Goal: Information Seeking & Learning: Learn about a topic

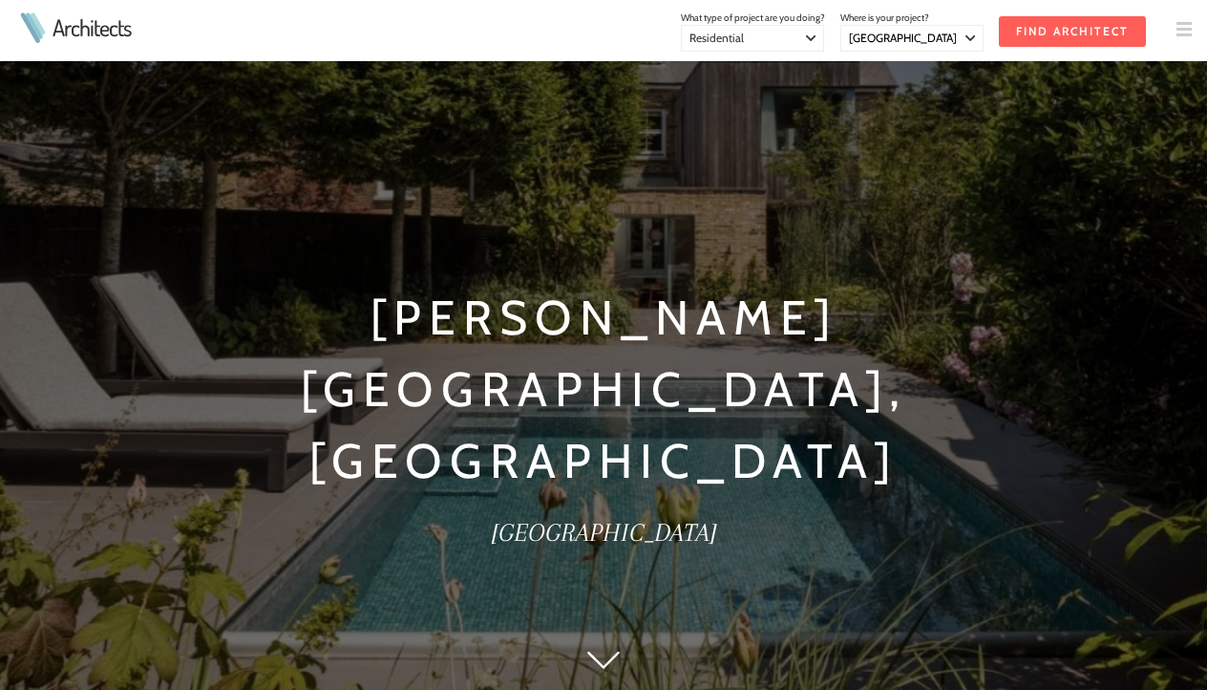
select select "[GEOGRAPHIC_DATA]"
select select "Residential"
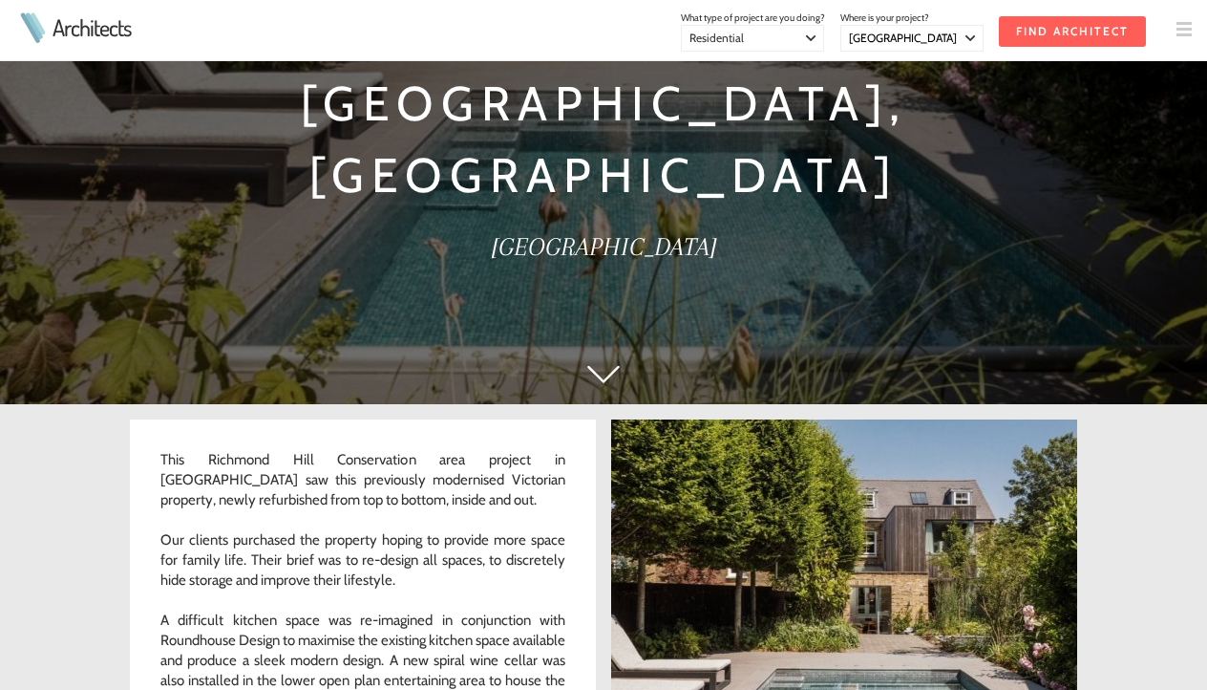
scroll to position [145, 0]
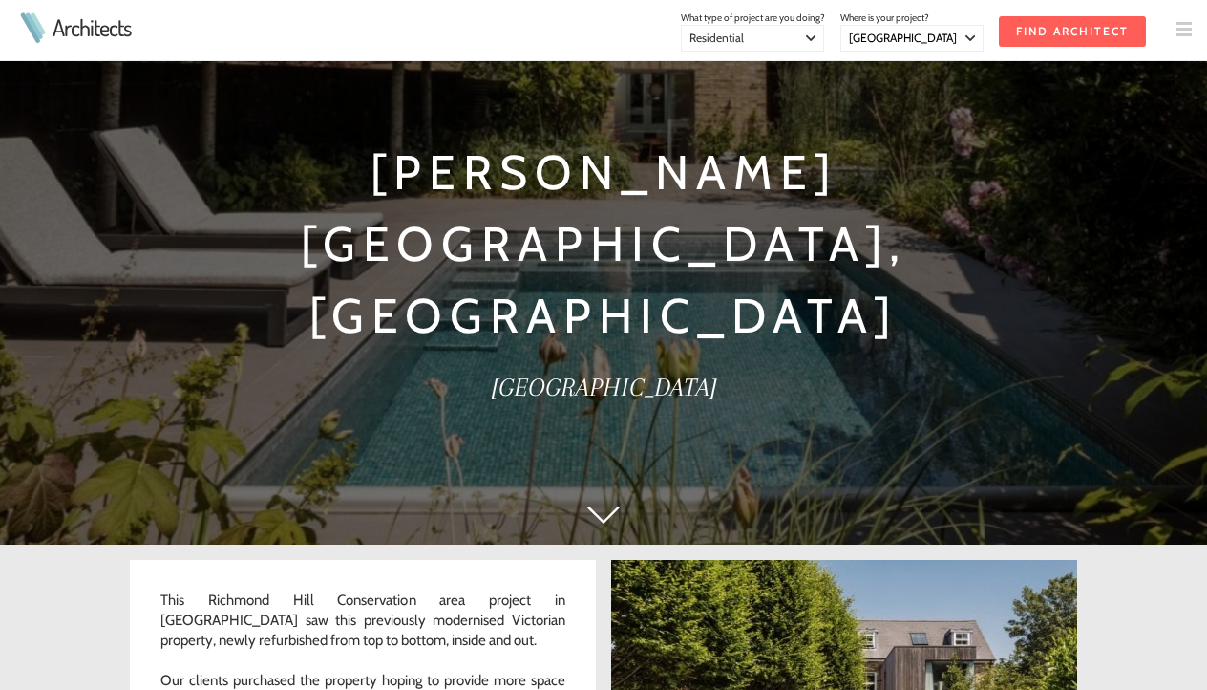
click at [617, 499] on div "Chisholm Road, Richmond London" at bounding box center [603, 200] width 1207 height 690
click at [601, 517] on img at bounding box center [603, 514] width 32 height 18
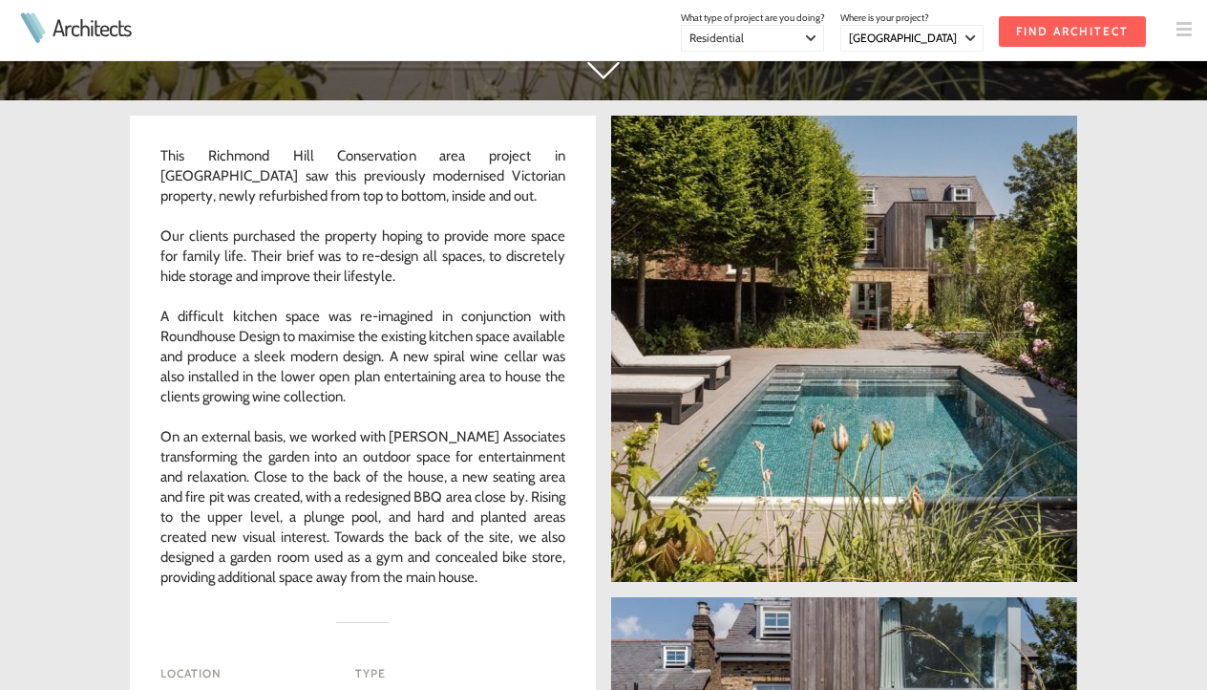
scroll to position [629, 0]
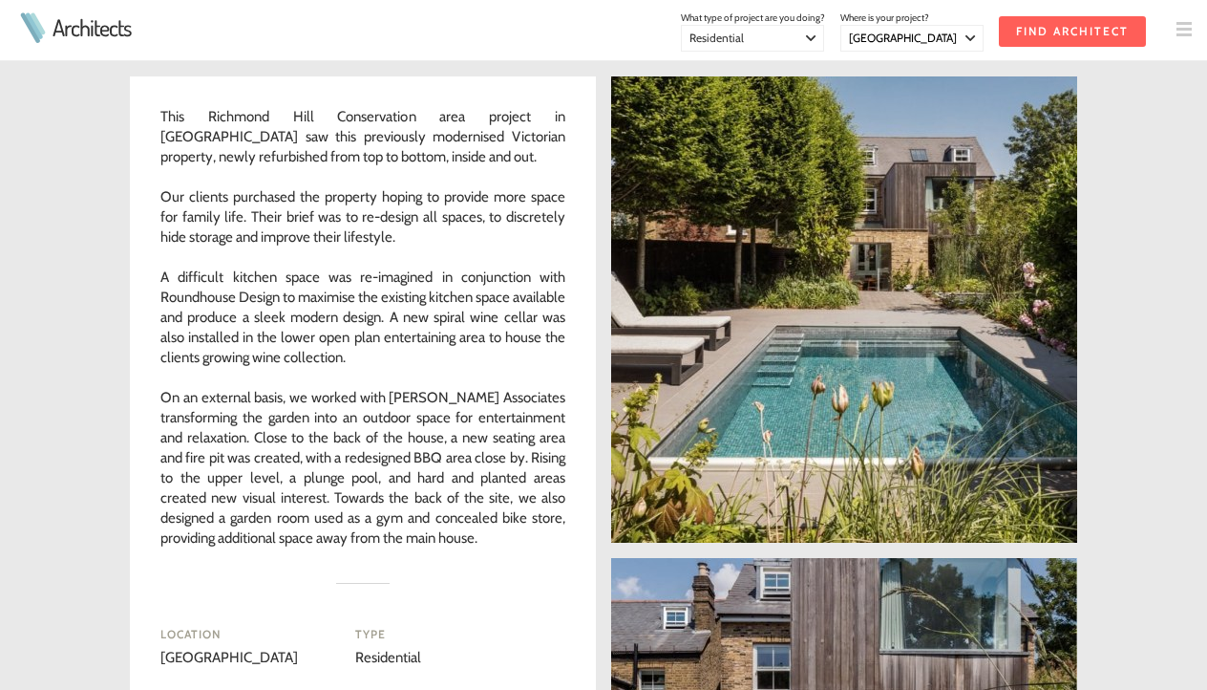
click at [821, 460] on link at bounding box center [844, 309] width 466 height 466
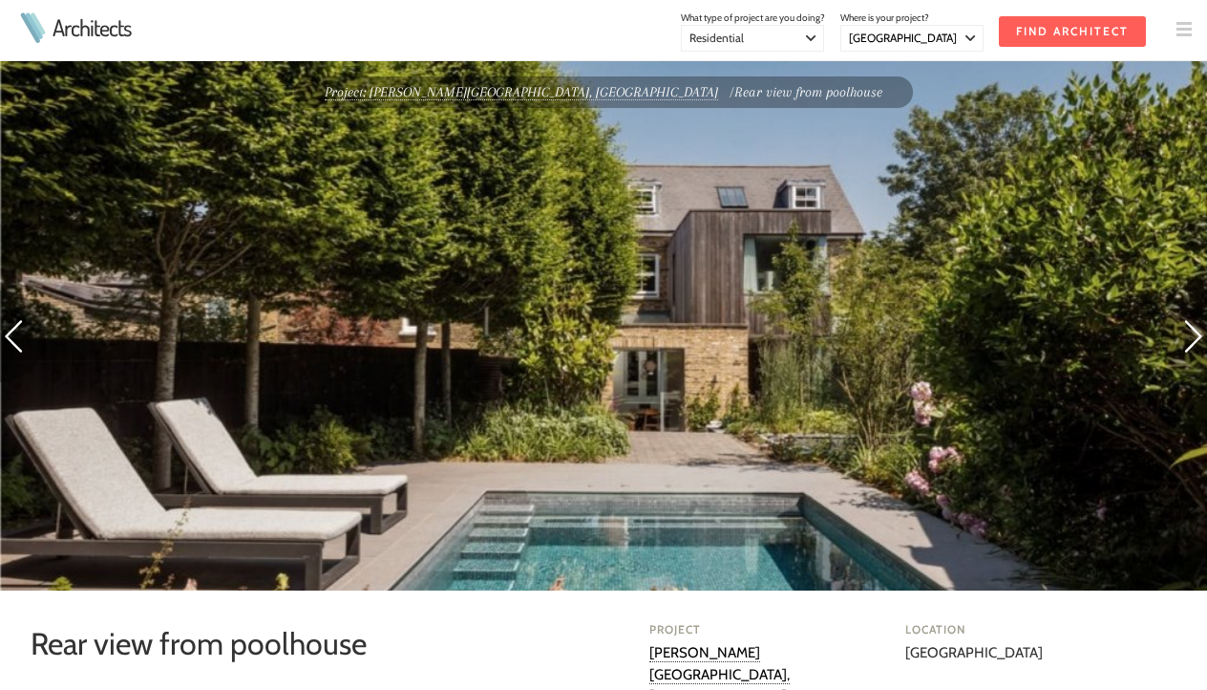
select select "[GEOGRAPHIC_DATA]"
select select "Residential"
click at [14, 331] on img at bounding box center [23, 336] width 46 height 92
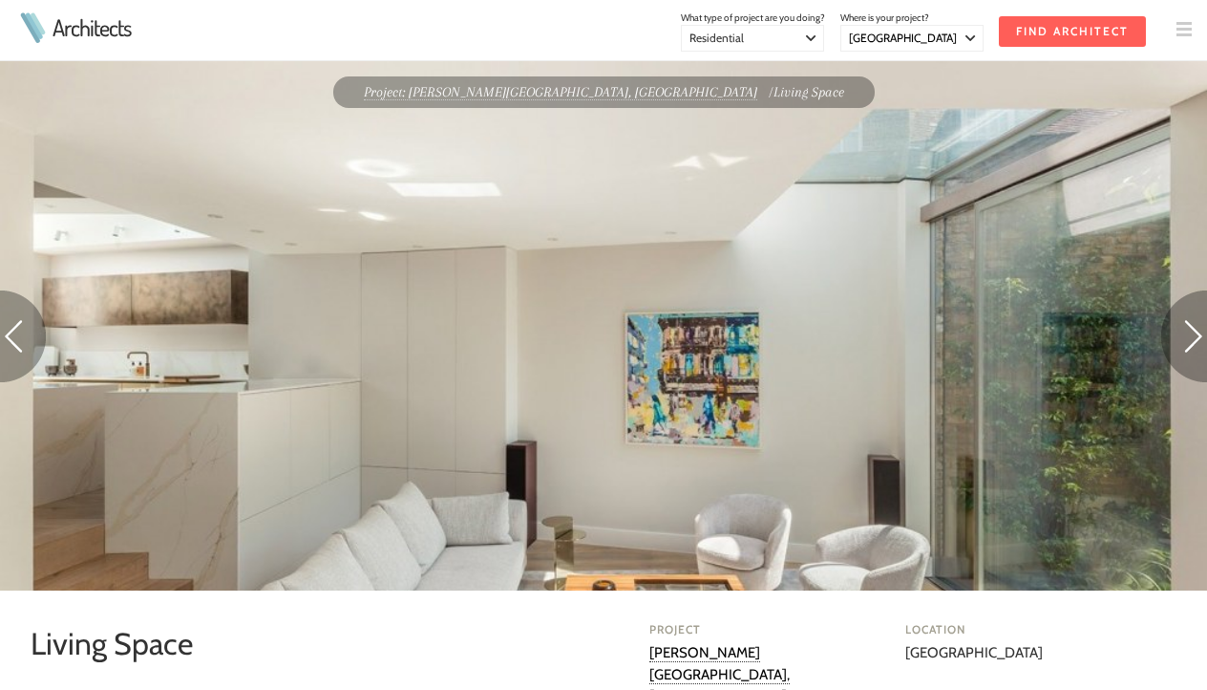
select select "[GEOGRAPHIC_DATA]"
select select "Residential"
click at [14, 331] on img at bounding box center [23, 336] width 46 height 92
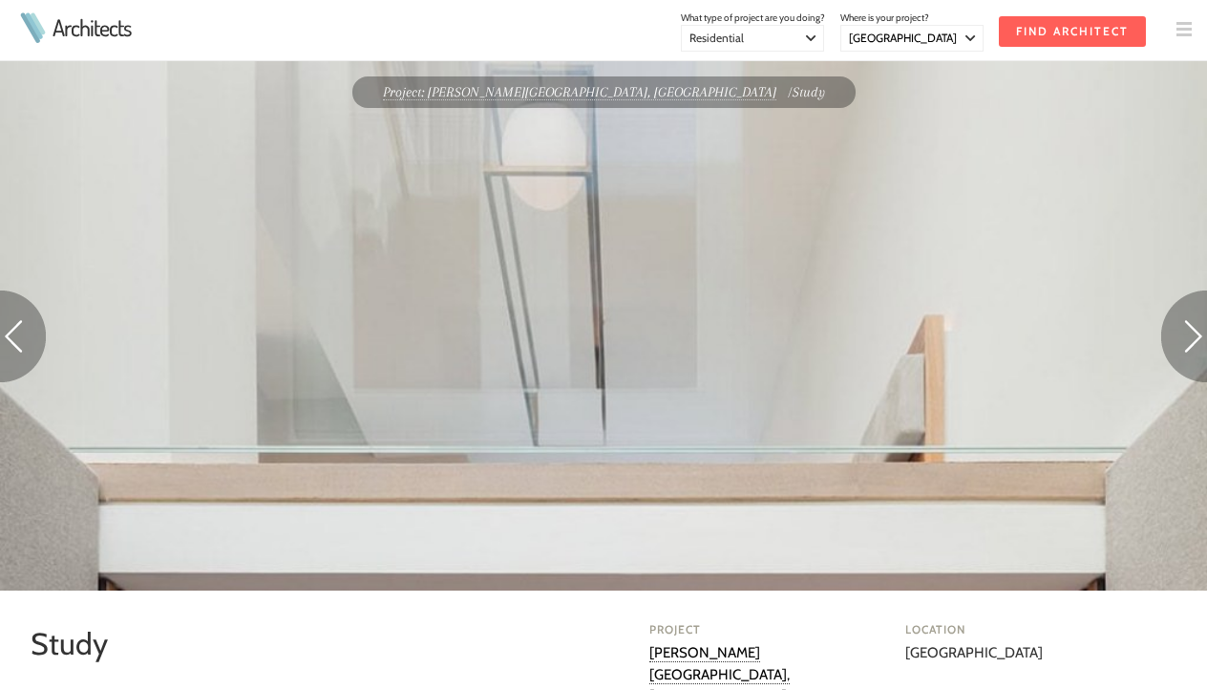
select select "[GEOGRAPHIC_DATA]"
select select "Residential"
click at [14, 331] on img at bounding box center [23, 336] width 46 height 92
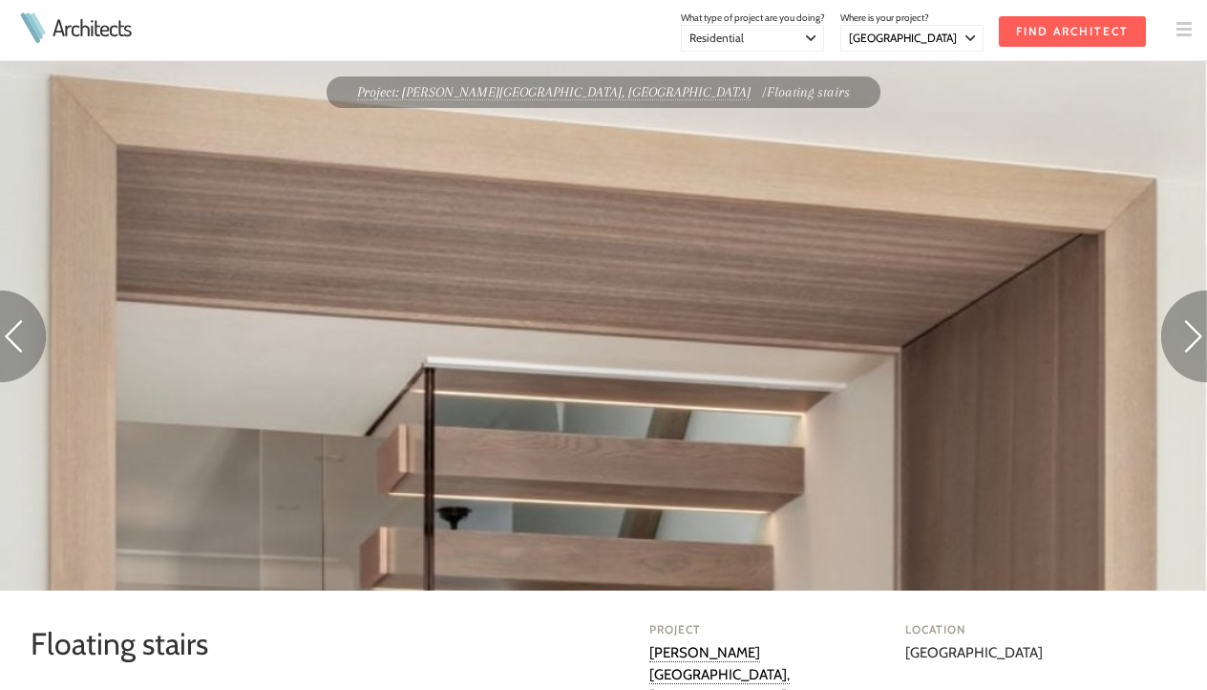
select select "[GEOGRAPHIC_DATA]"
select select "Residential"
click at [14, 331] on img at bounding box center [23, 336] width 46 height 92
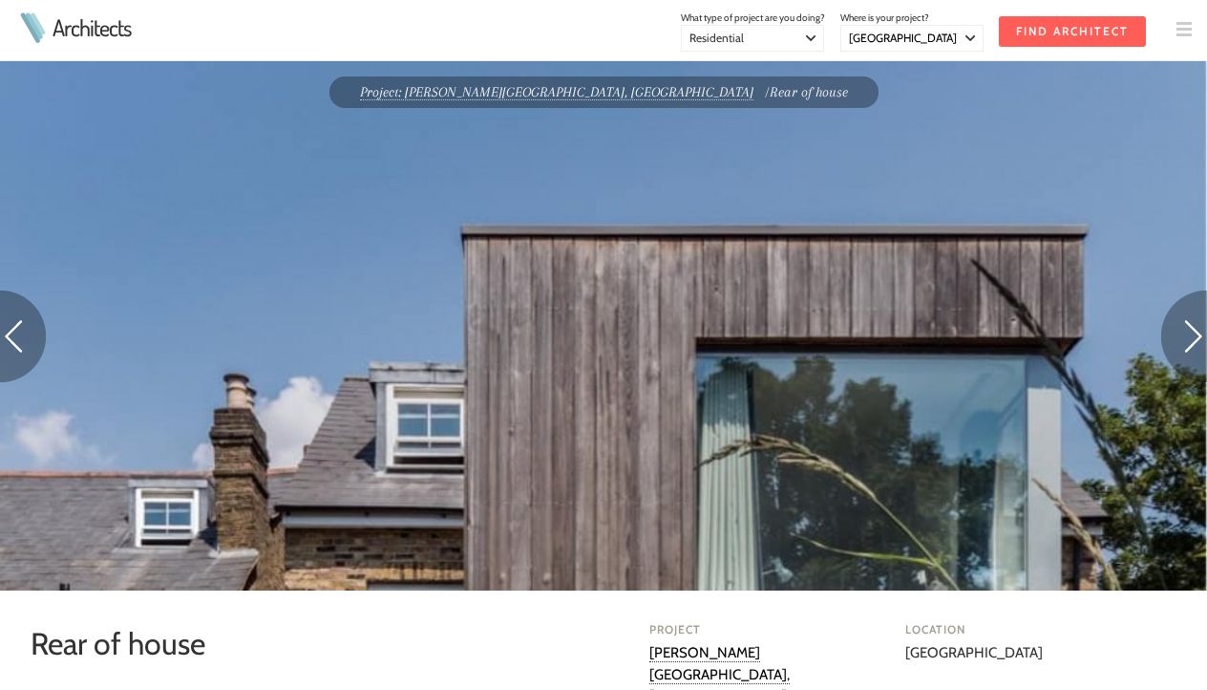
select select "[GEOGRAPHIC_DATA]"
select select "Residential"
click at [14, 331] on img at bounding box center [23, 336] width 46 height 92
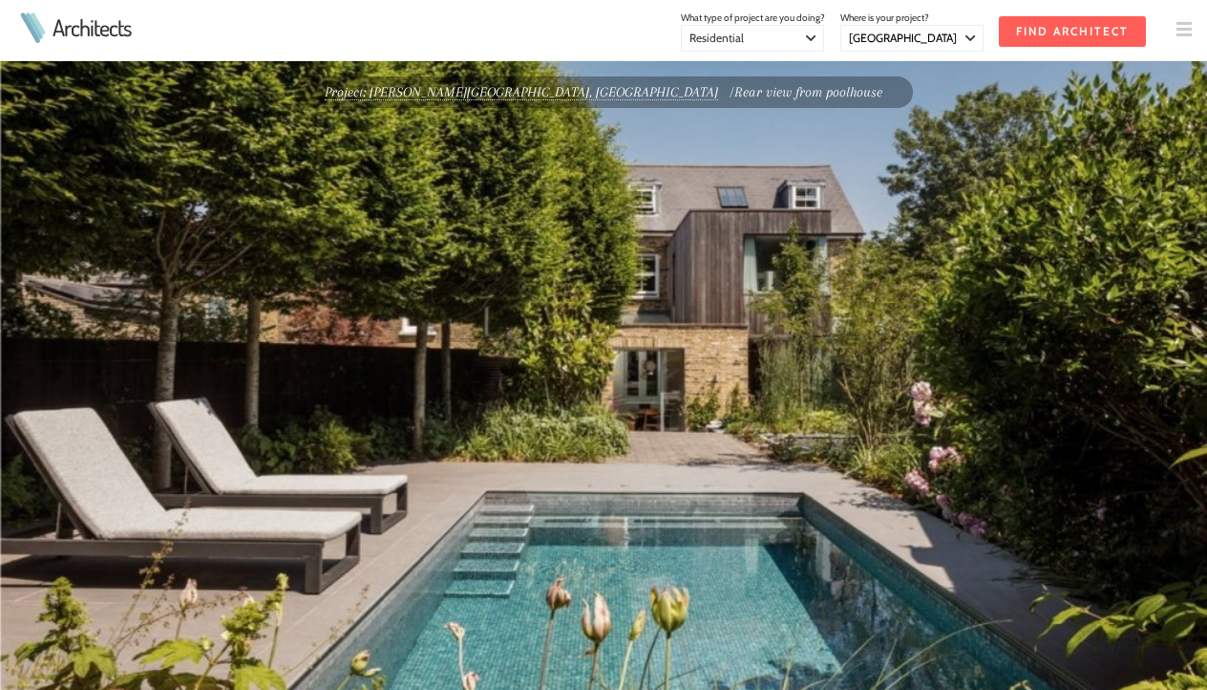
select select "[GEOGRAPHIC_DATA]"
select select "Residential"
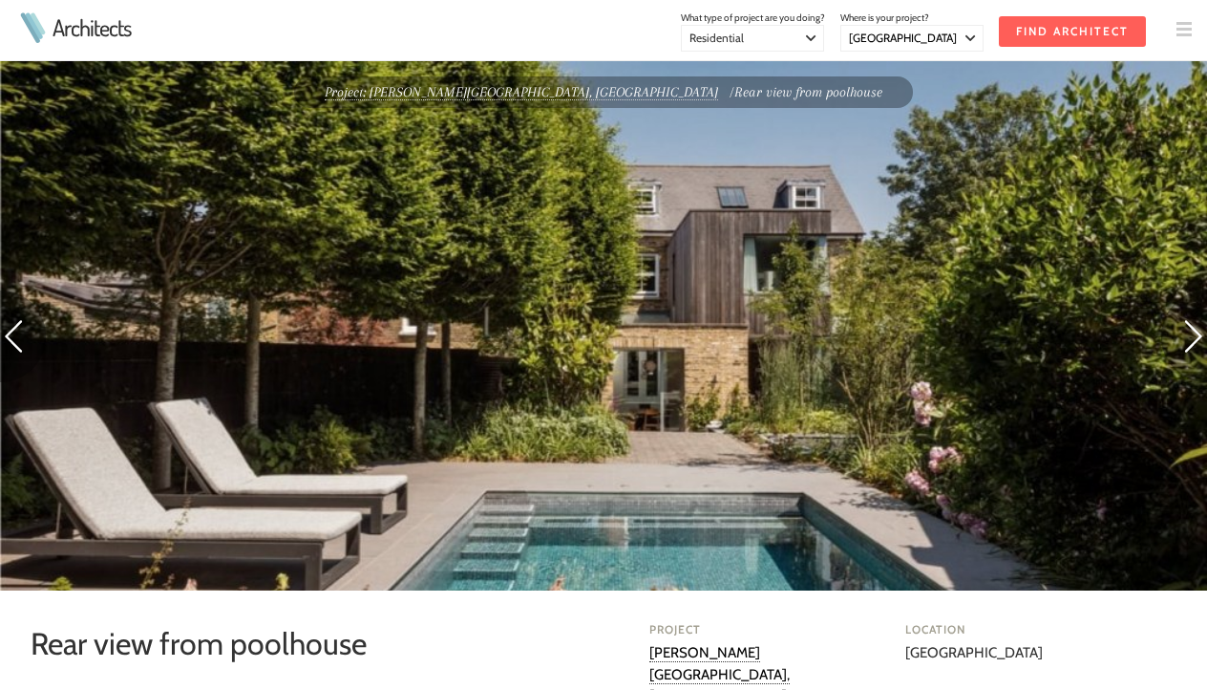
click at [28, 322] on img at bounding box center [23, 336] width 46 height 92
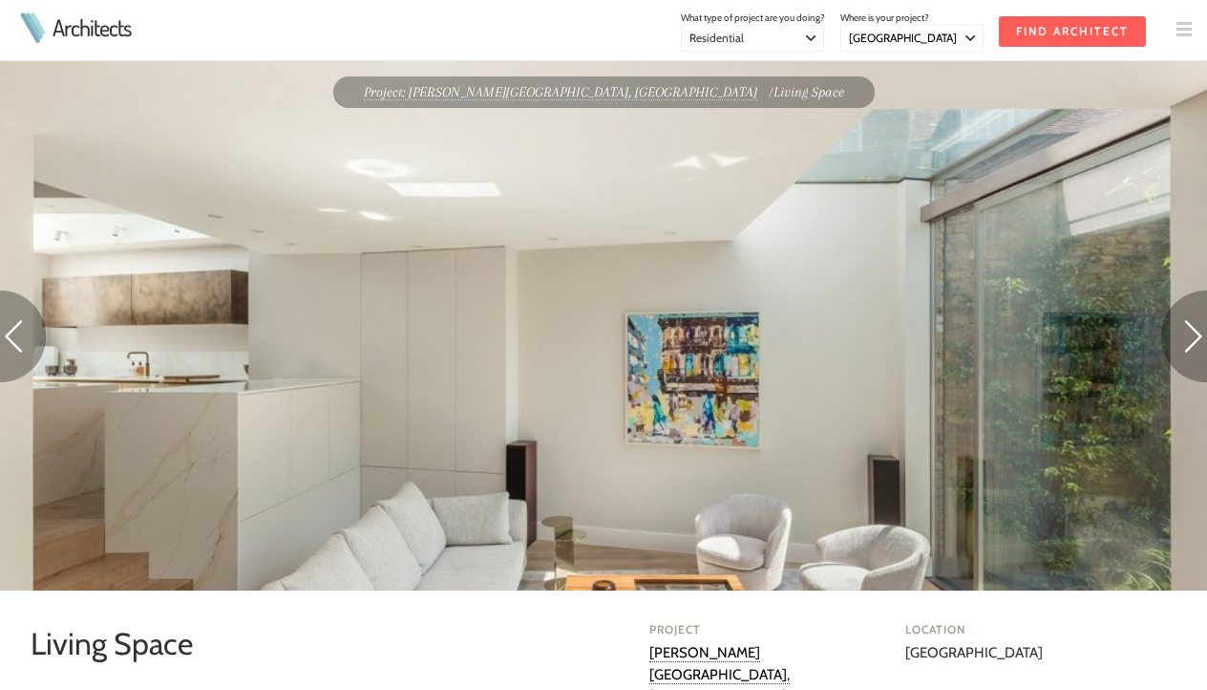
select select "[GEOGRAPHIC_DATA]"
select select "Residential"
